Goal: Obtain resource: Download file/media

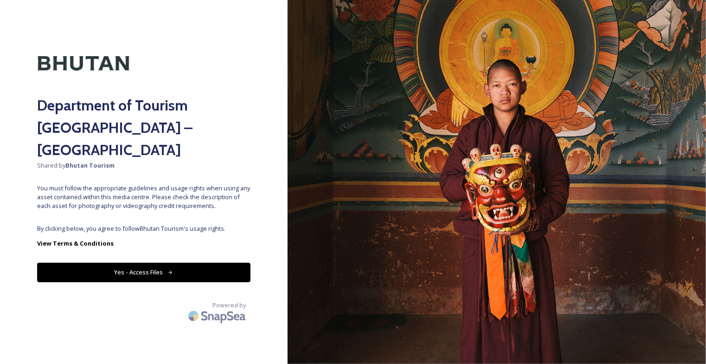
click at [195, 262] on button "Yes - Access Files" at bounding box center [143, 271] width 213 height 19
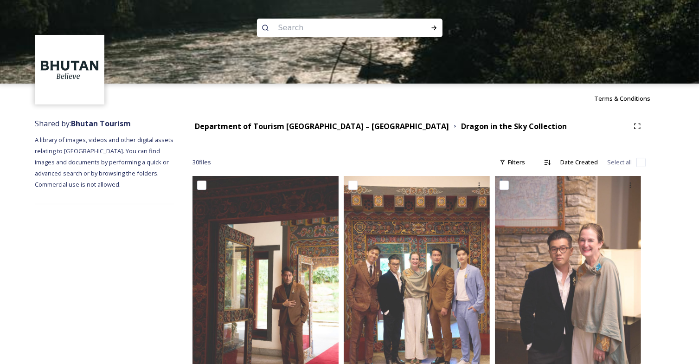
click at [352, 135] on div at bounding box center [349, 124] width 699 height 83
click at [347, 126] on div at bounding box center [349, 124] width 699 height 83
click at [408, 127] on div at bounding box center [349, 124] width 699 height 83
click at [352, 128] on strong "Department of Tourism [GEOGRAPHIC_DATA] – [GEOGRAPHIC_DATA]" at bounding box center [322, 126] width 254 height 10
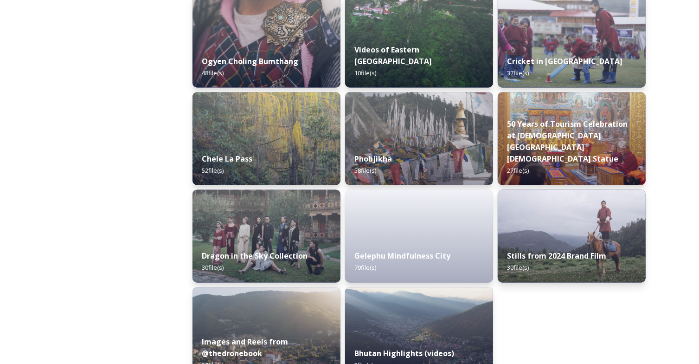
scroll to position [1542, 0]
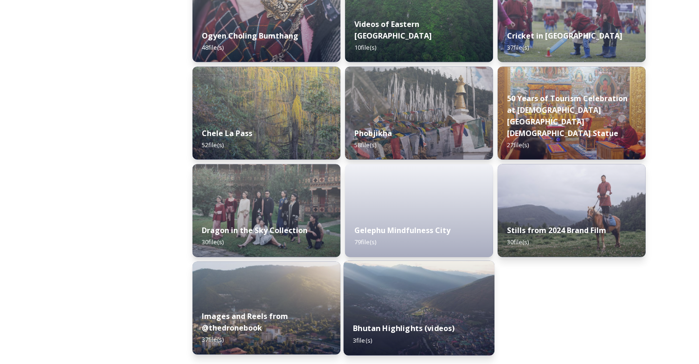
click at [445, 308] on img at bounding box center [419, 308] width 151 height 95
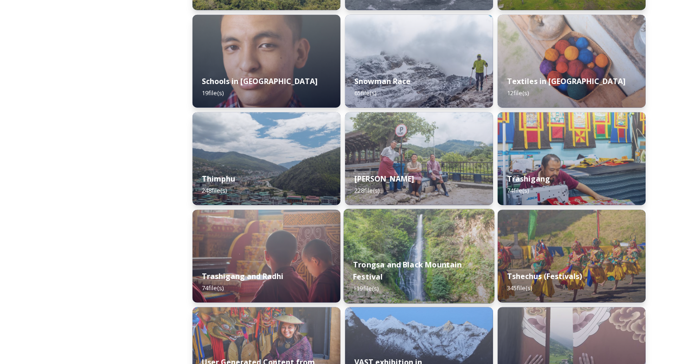
scroll to position [1008, 0]
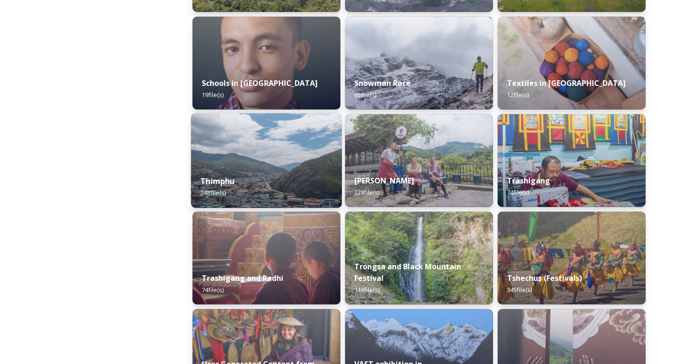
click at [288, 176] on div "Thimphu 248 file(s)" at bounding box center [266, 187] width 151 height 42
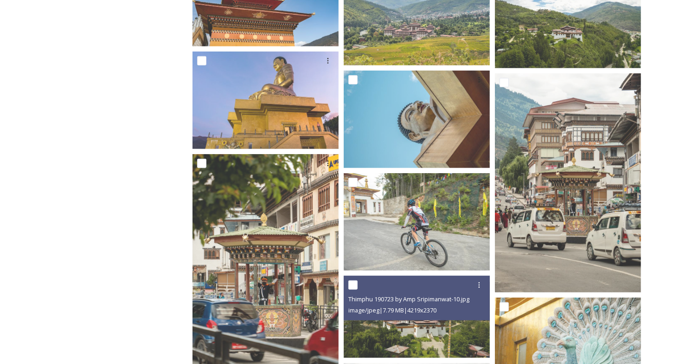
scroll to position [708, 0]
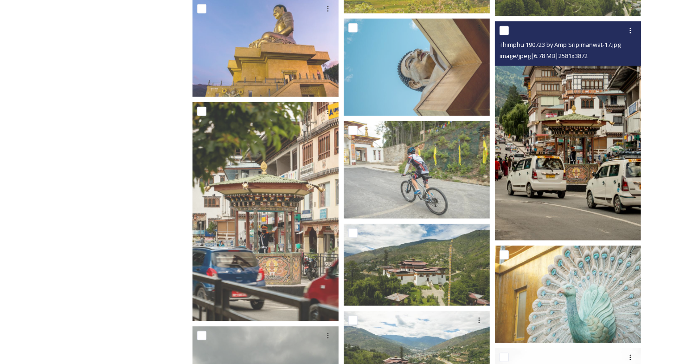
click at [540, 153] on img at bounding box center [568, 130] width 146 height 219
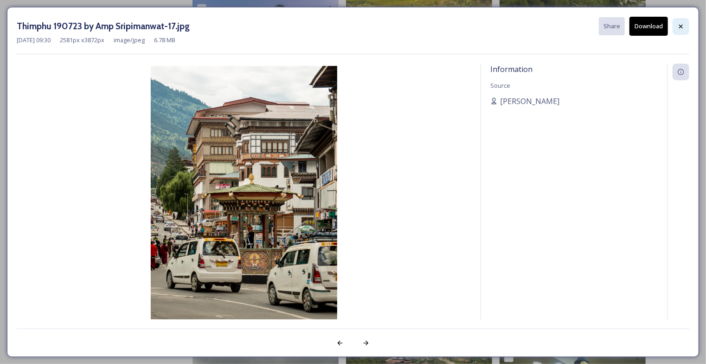
click at [681, 28] on icon at bounding box center [680, 26] width 7 height 7
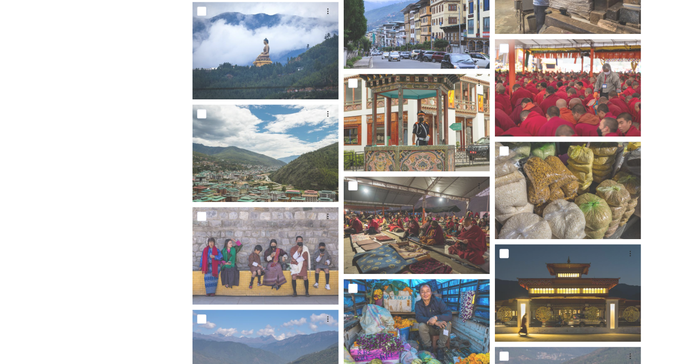
scroll to position [2602, 0]
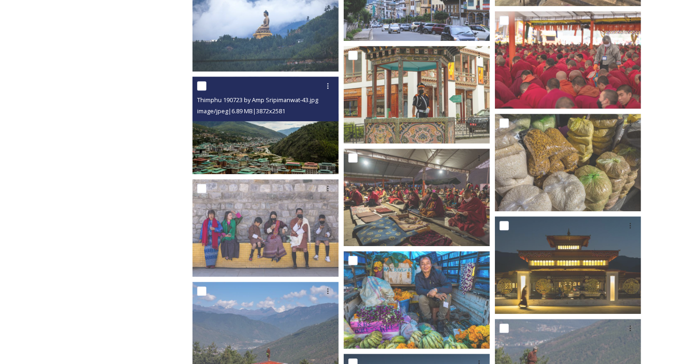
click at [273, 144] on img at bounding box center [265, 125] width 146 height 97
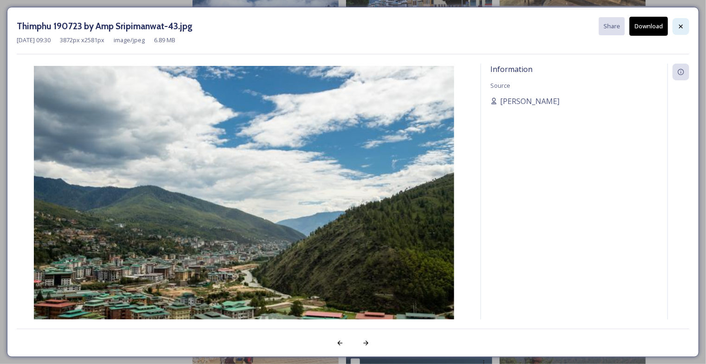
click at [681, 25] on icon at bounding box center [680, 26] width 7 height 7
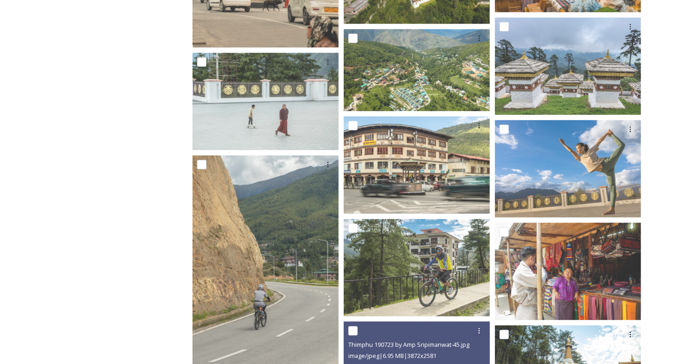
scroll to position [5112, 0]
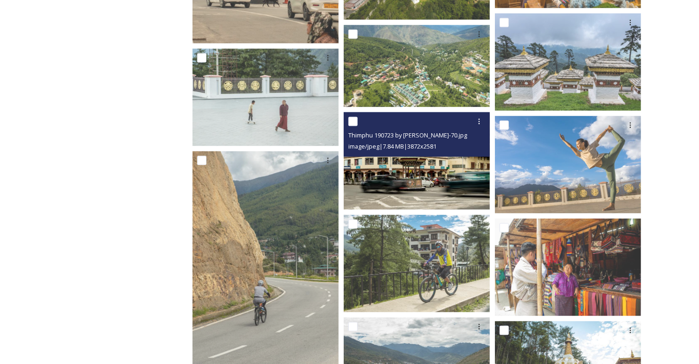
click at [419, 167] on img at bounding box center [417, 160] width 146 height 97
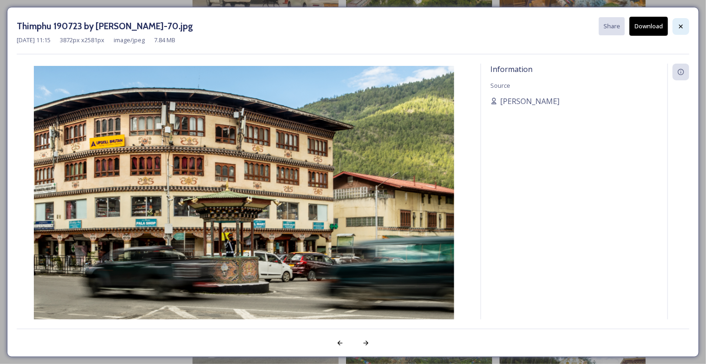
click at [685, 27] on div at bounding box center [680, 26] width 17 height 17
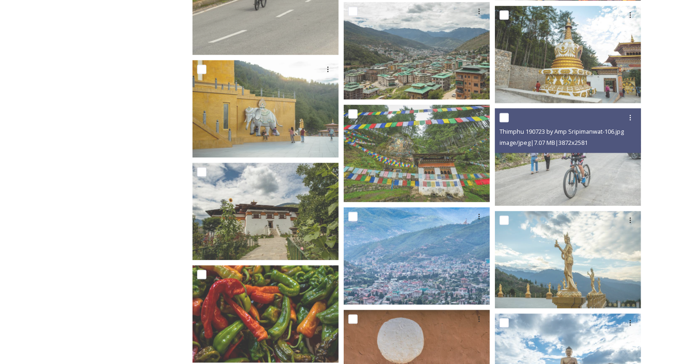
scroll to position [5429, 0]
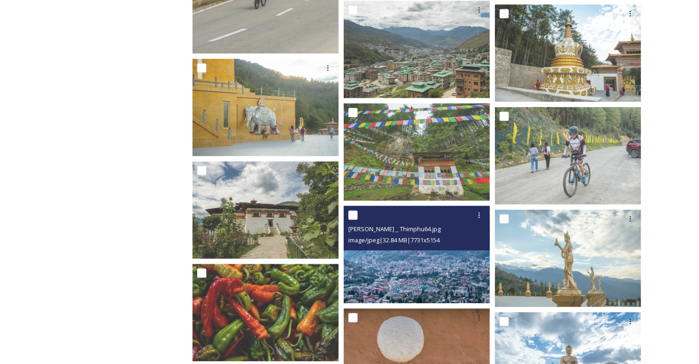
click at [451, 265] on img at bounding box center [417, 253] width 146 height 97
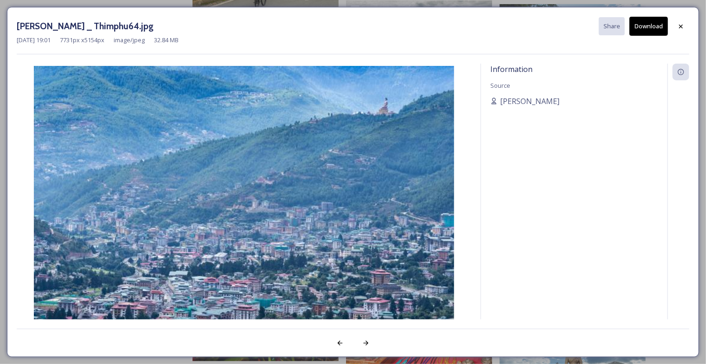
click at [475, 296] on div "Information Source [PERSON_NAME]" at bounding box center [353, 192] width 672 height 256
click at [682, 23] on icon at bounding box center [680, 26] width 7 height 7
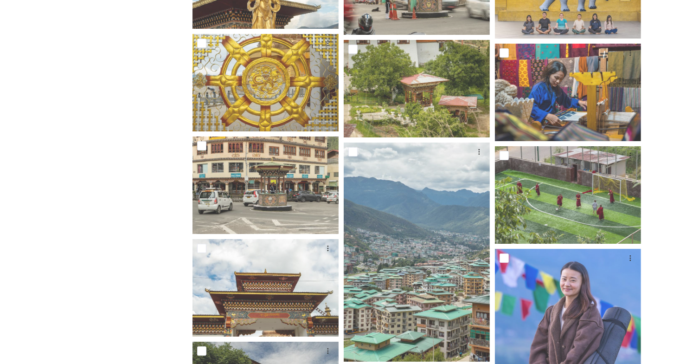
scroll to position [6692, 0]
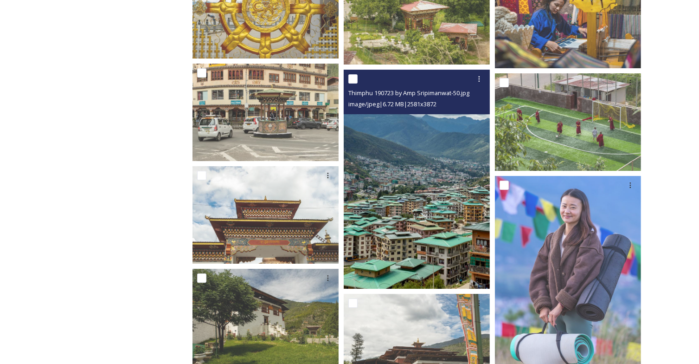
click at [407, 191] on img at bounding box center [417, 179] width 146 height 219
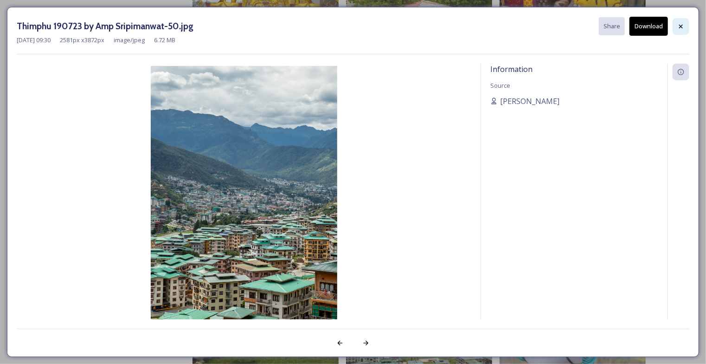
click at [684, 24] on icon at bounding box center [680, 26] width 7 height 7
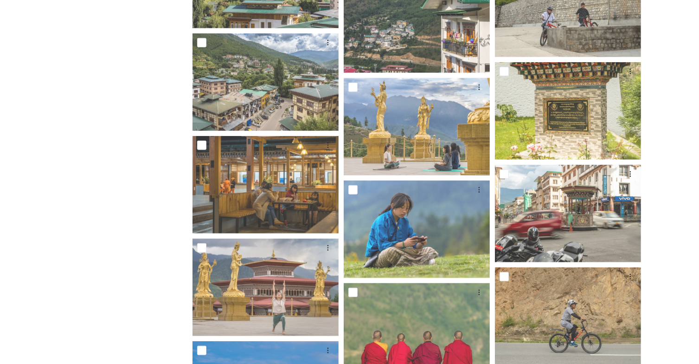
scroll to position [7829, 0]
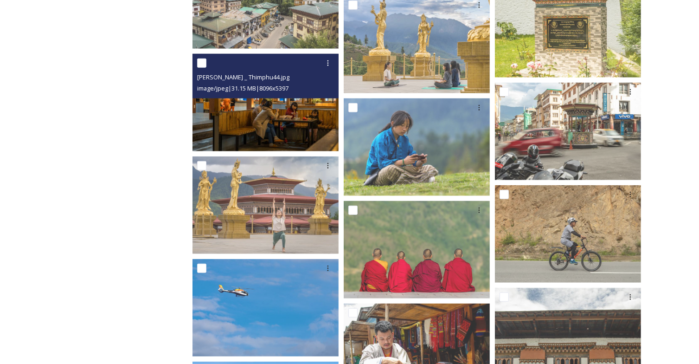
click at [319, 114] on img at bounding box center [265, 102] width 146 height 97
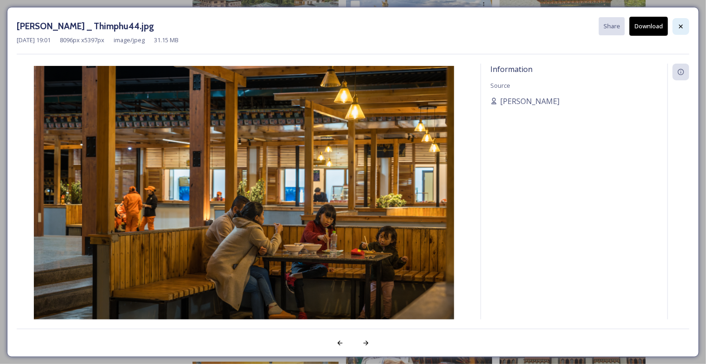
click at [678, 24] on icon at bounding box center [680, 26] width 7 height 7
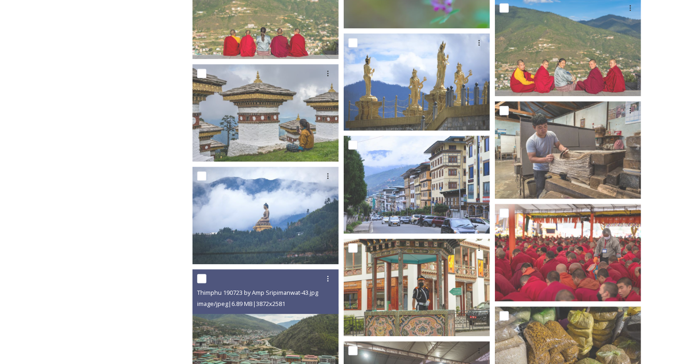
scroll to position [2319, 0]
